Goal: Information Seeking & Learning: Learn about a topic

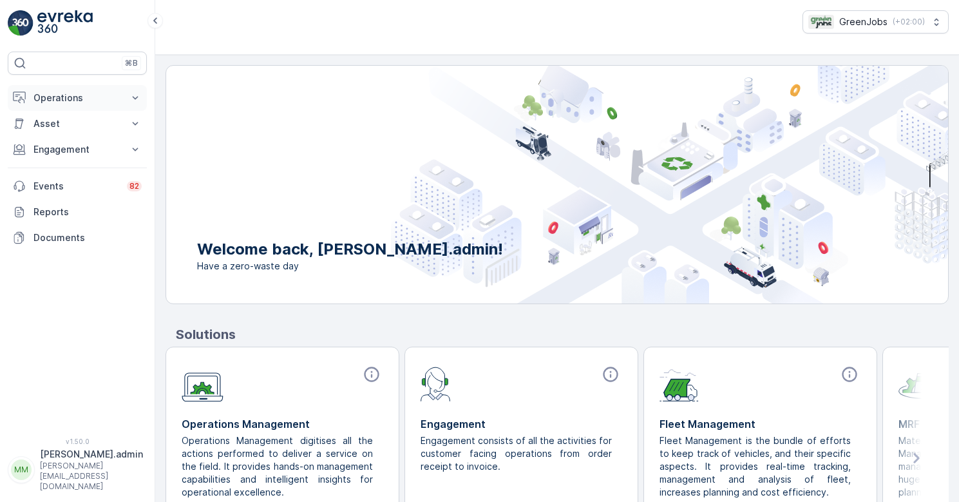
click at [68, 100] on p "Operations" at bounding box center [77, 97] width 88 height 13
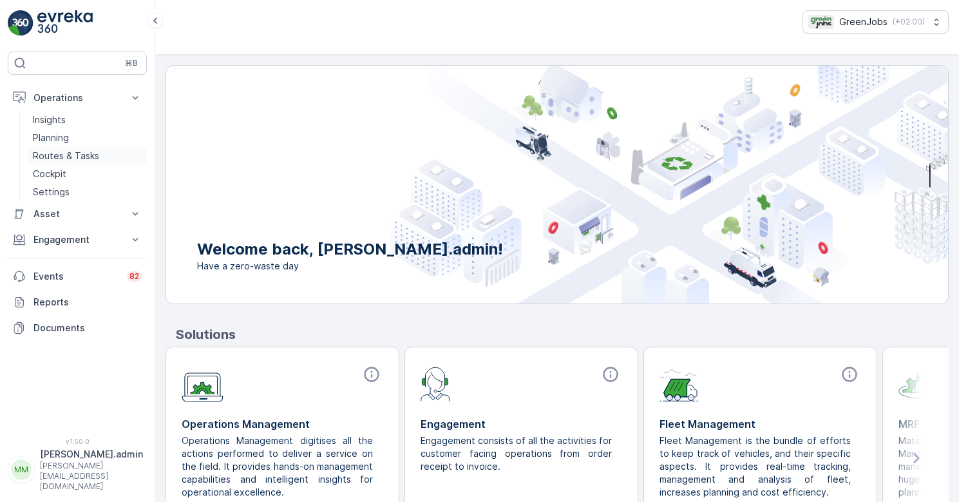
click at [80, 156] on p "Routes & Tasks" at bounding box center [66, 155] width 66 height 13
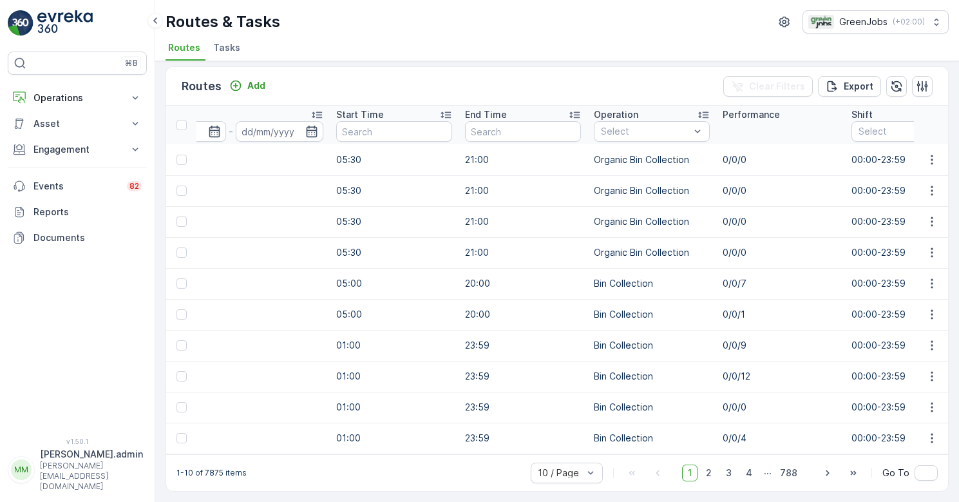
scroll to position [0, 439]
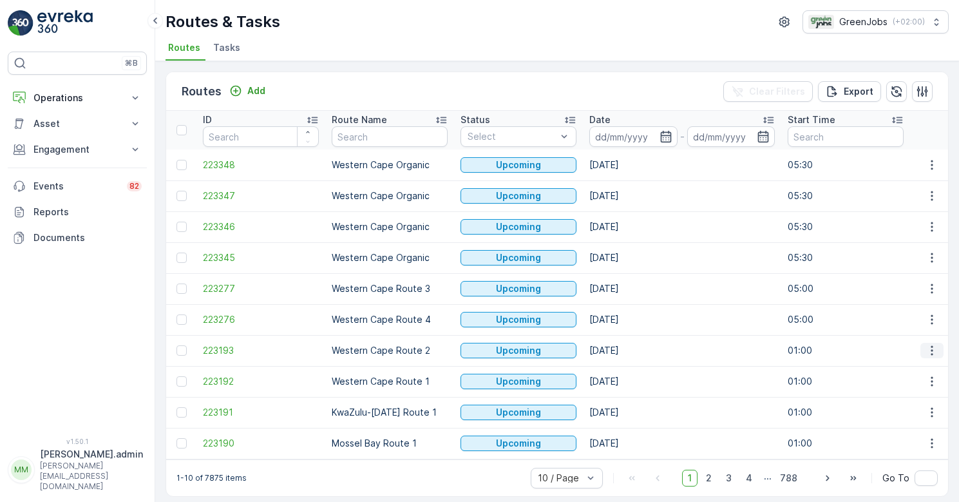
click at [926, 346] on icon "button" at bounding box center [931, 350] width 13 height 13
click at [903, 370] on span "See More Details" at bounding box center [901, 369] width 75 height 13
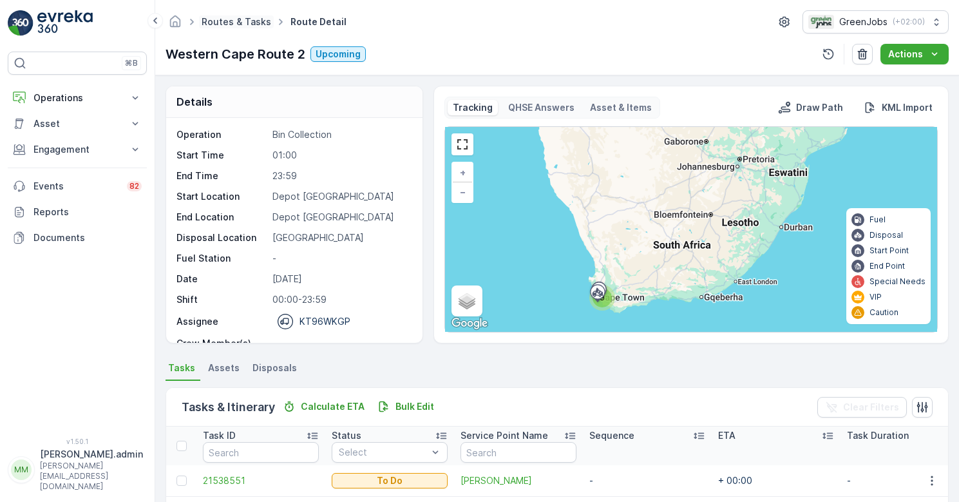
click at [234, 24] on link "Routes & Tasks" at bounding box center [237, 21] width 70 height 11
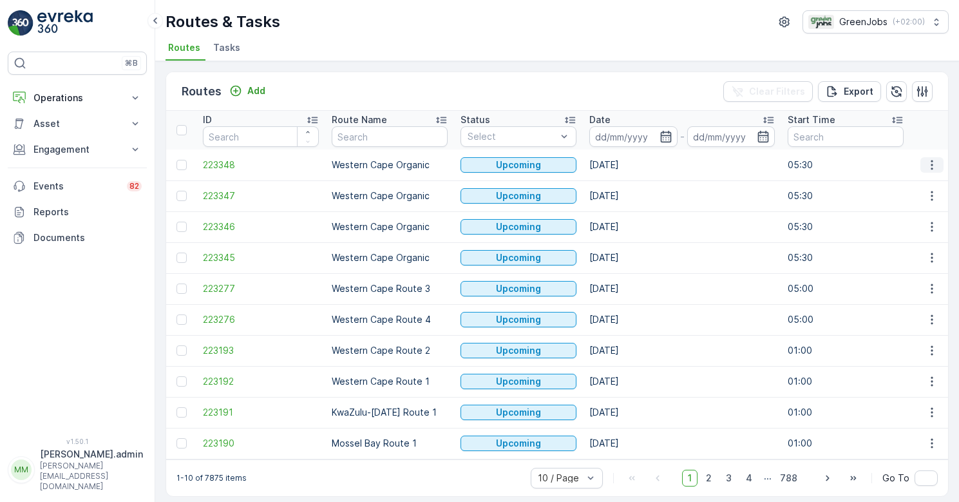
click at [930, 166] on icon "button" at bounding box center [931, 164] width 13 height 13
click at [245, 90] on div "Add" at bounding box center [247, 90] width 36 height 13
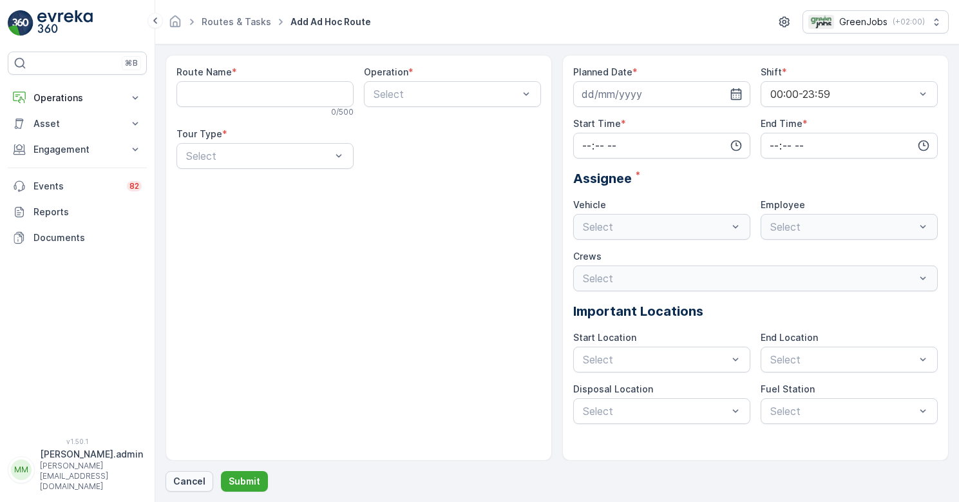
click at [185, 480] on p "Cancel" at bounding box center [189, 480] width 32 height 13
click at [186, 480] on p "Cancel" at bounding box center [189, 480] width 32 height 13
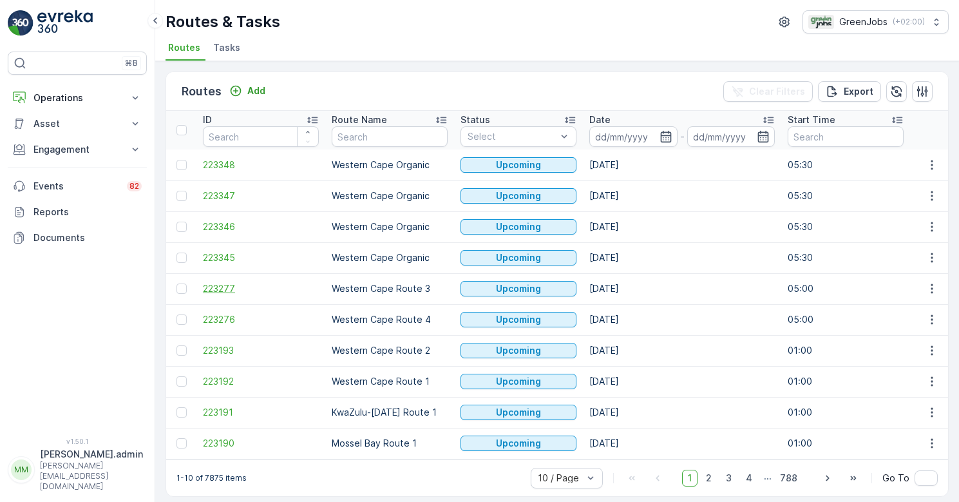
click at [215, 288] on span "223277" at bounding box center [261, 288] width 116 height 13
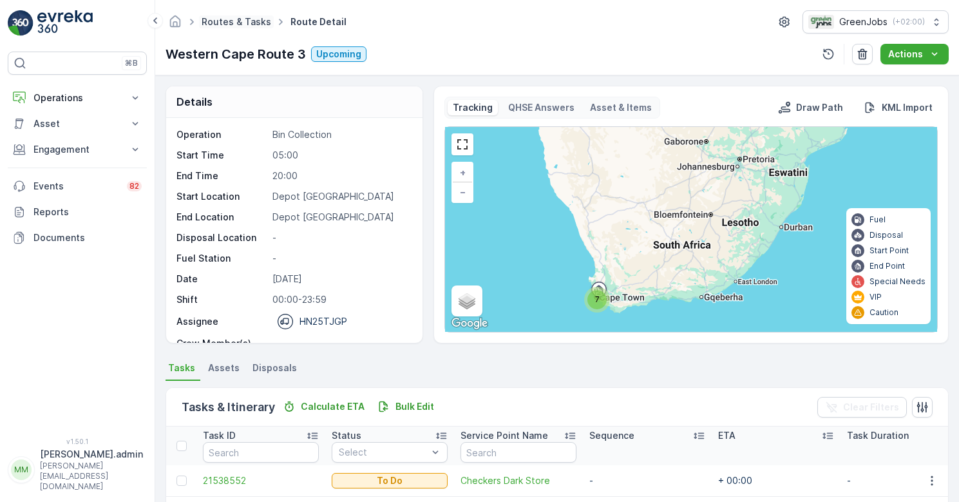
click at [236, 20] on link "Routes & Tasks" at bounding box center [237, 21] width 70 height 11
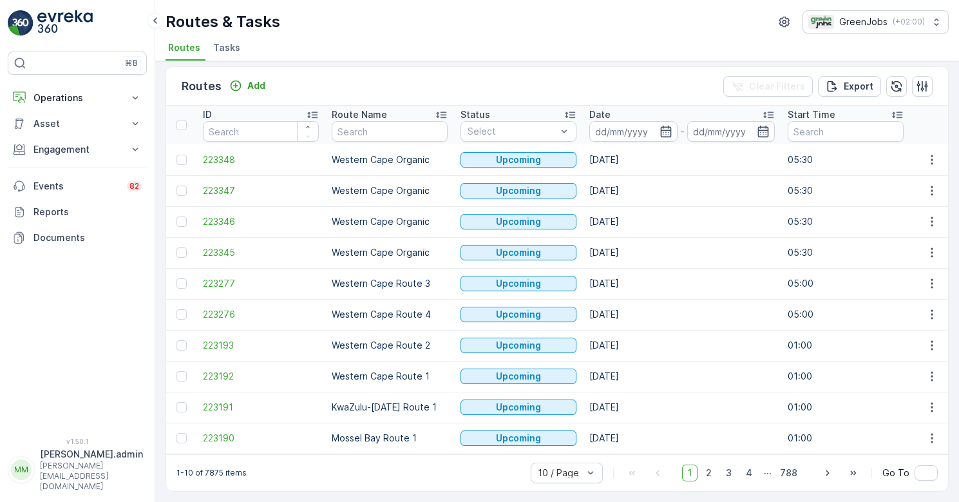
scroll to position [12, 0]
click at [931, 215] on icon "button" at bounding box center [931, 221] width 13 height 13
click at [923, 232] on span "See More Details" at bounding box center [901, 234] width 75 height 13
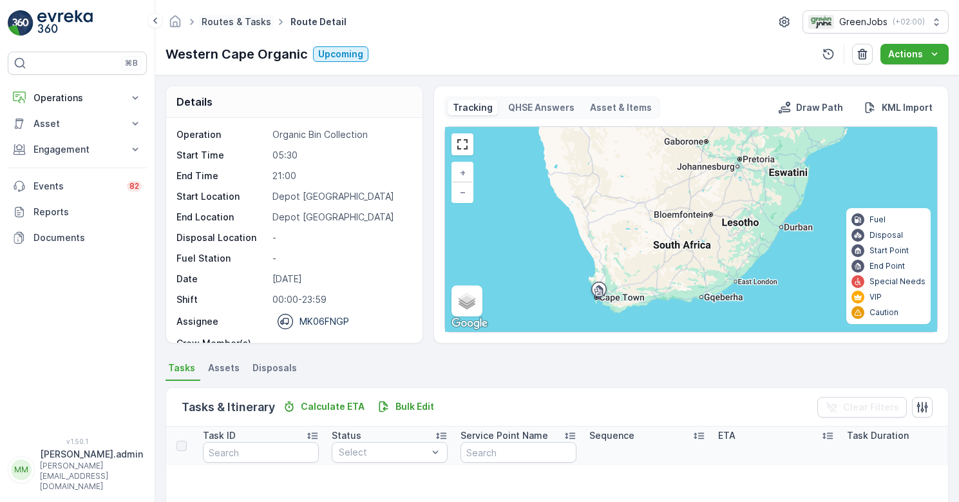
click at [236, 17] on link "Routes & Tasks" at bounding box center [237, 21] width 70 height 11
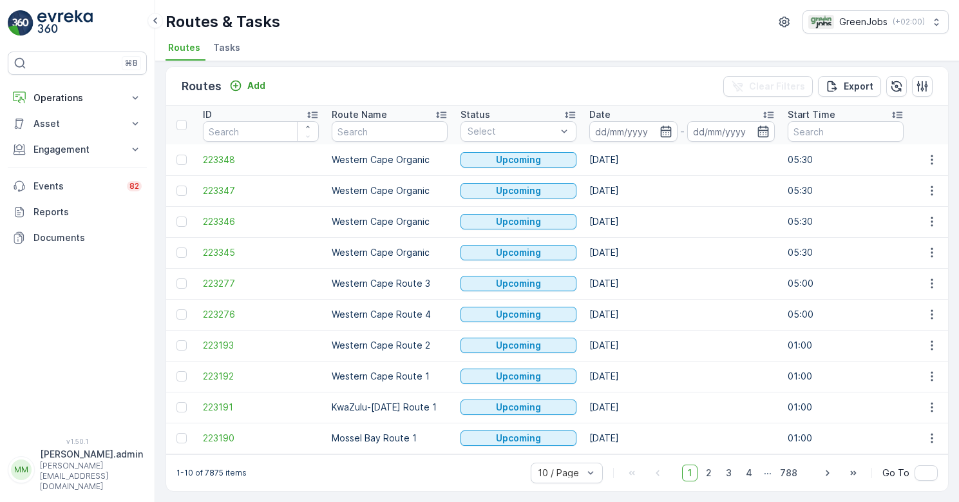
scroll to position [12, 0]
click at [708, 471] on span "2" at bounding box center [708, 472] width 17 height 17
click at [725, 472] on span "3" at bounding box center [728, 472] width 17 height 17
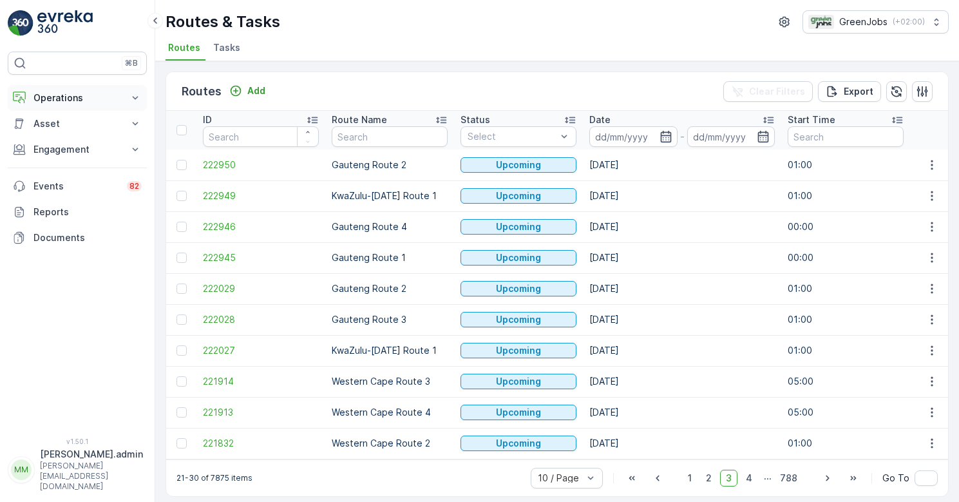
click at [58, 99] on p "Operations" at bounding box center [77, 97] width 88 height 13
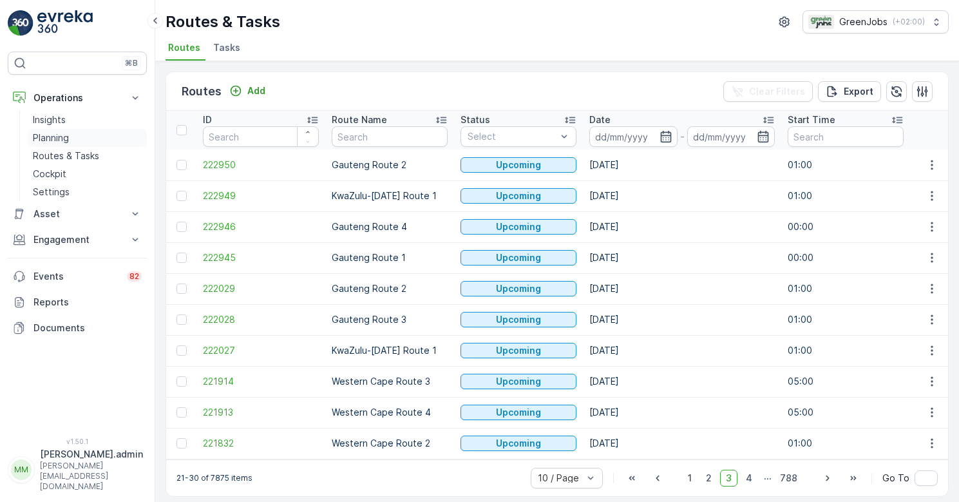
click at [58, 137] on p "Planning" at bounding box center [51, 137] width 36 height 13
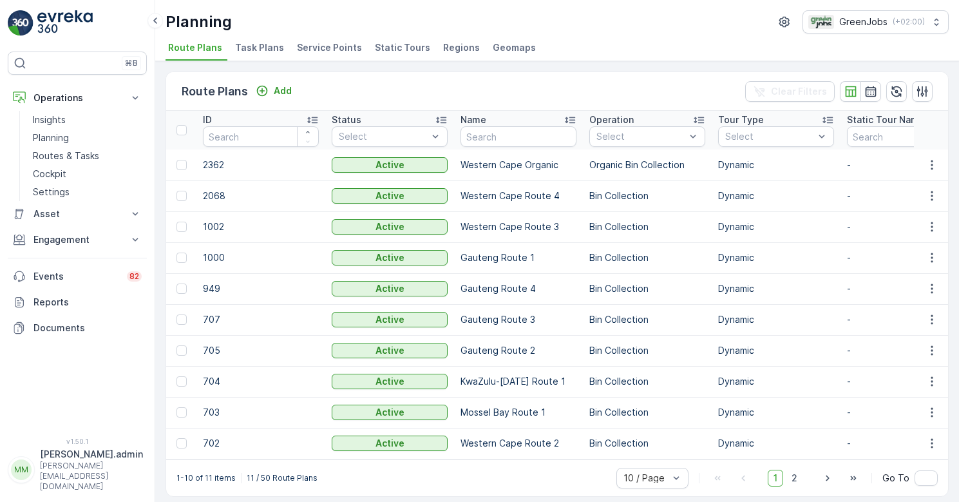
click at [393, 44] on span "Static Tours" at bounding box center [402, 47] width 55 height 13
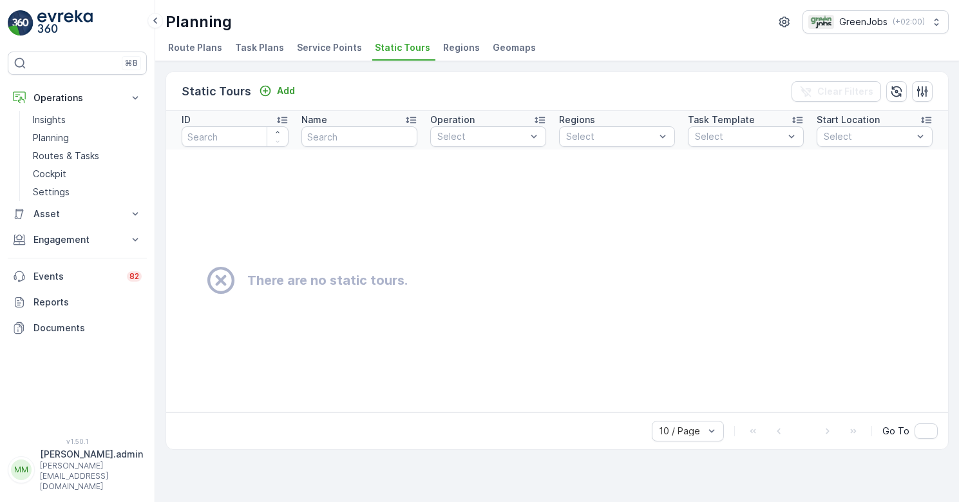
click at [258, 43] on span "Task Plans" at bounding box center [259, 47] width 49 height 13
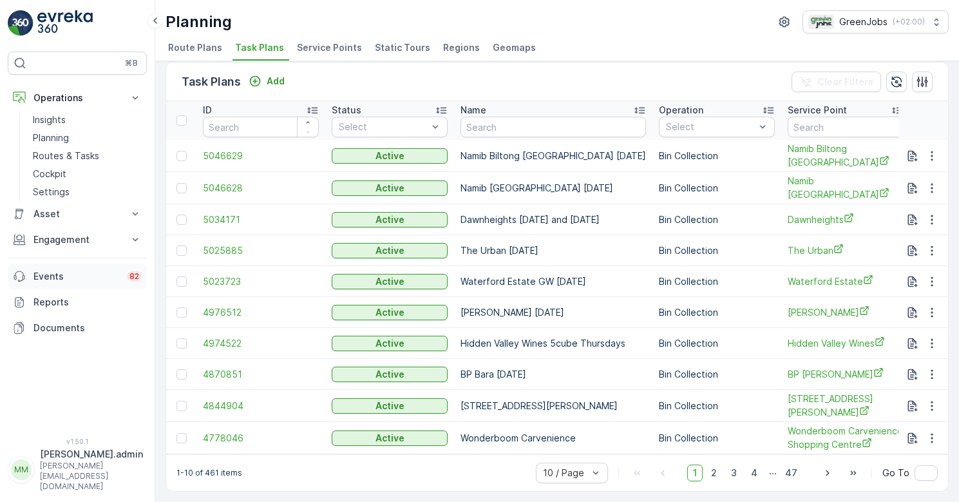
scroll to position [14, 0]
click at [60, 239] on p "Engagement" at bounding box center [77, 239] width 88 height 13
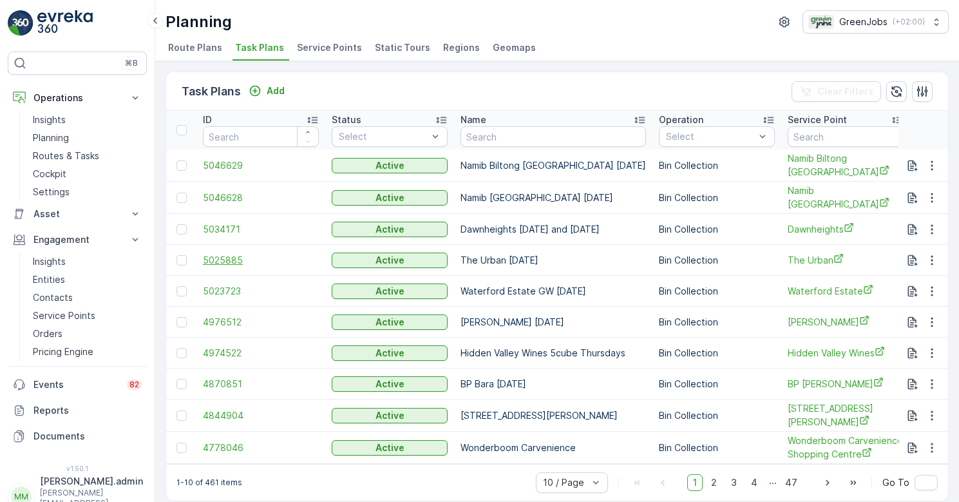
scroll to position [0, 0]
click at [57, 265] on p "Insights" at bounding box center [49, 261] width 33 height 13
